Goal: Transaction & Acquisition: Subscribe to service/newsletter

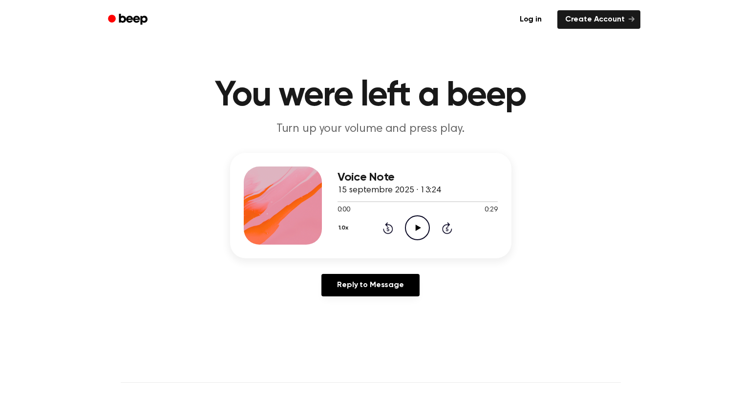
click at [420, 229] on icon "Play Audio" at bounding box center [417, 227] width 25 height 25
click at [416, 228] on icon at bounding box center [417, 228] width 4 height 6
click at [419, 235] on icon "Play Audio" at bounding box center [417, 227] width 25 height 25
click at [119, 13] on icon "Beep" at bounding box center [129, 19] width 42 height 14
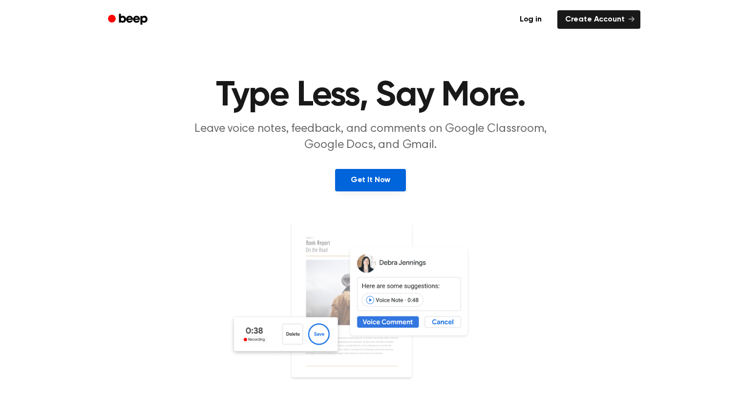
click at [385, 174] on link "Get It Now" at bounding box center [370, 180] width 71 height 22
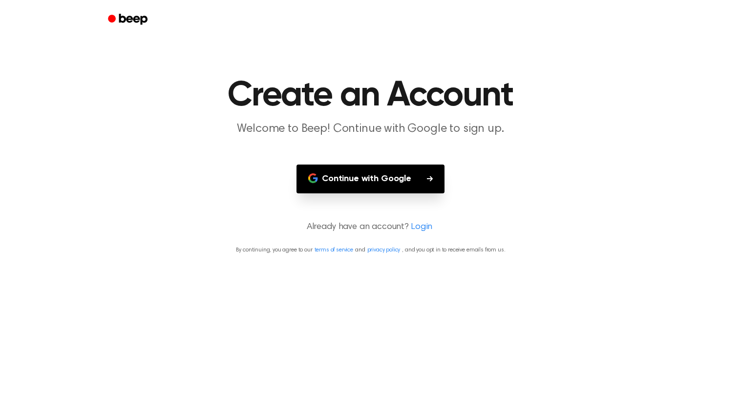
click at [381, 178] on button "Continue with Google" at bounding box center [371, 179] width 148 height 29
